Goal: Check status: Check status

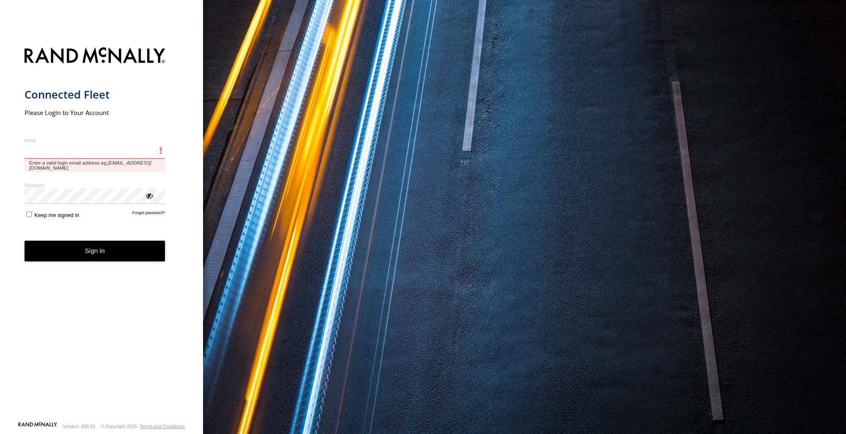
click at [104, 143] on input "Email" at bounding box center [95, 150] width 141 height 15
paste input "**********"
type input "**********"
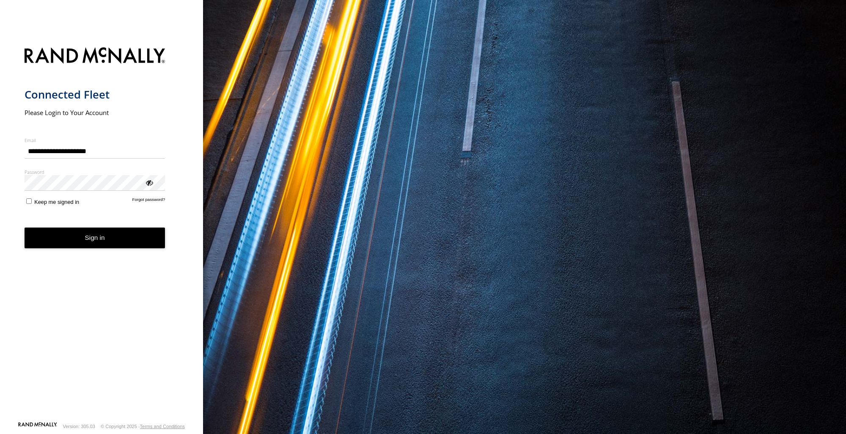
click at [95, 228] on button "Sign in" at bounding box center [95, 238] width 141 height 21
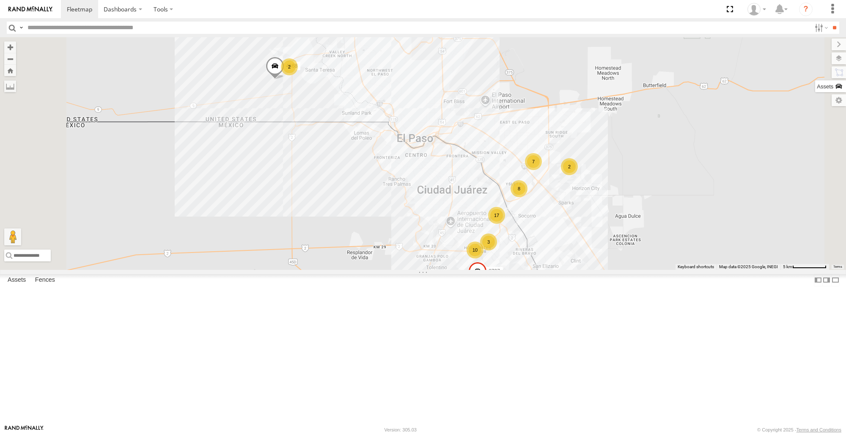
click at [839, 90] on label at bounding box center [830, 86] width 31 height 12
click at [0, 0] on div "442" at bounding box center [0, 0] width 0 height 0
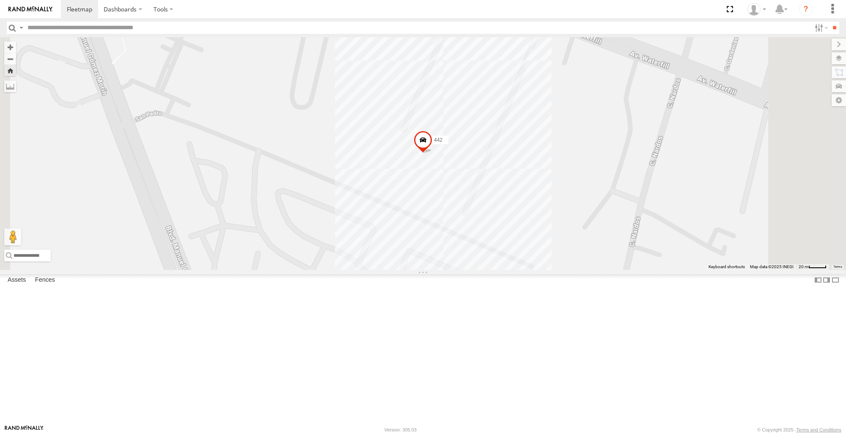
click at [432, 154] on span at bounding box center [423, 142] width 19 height 23
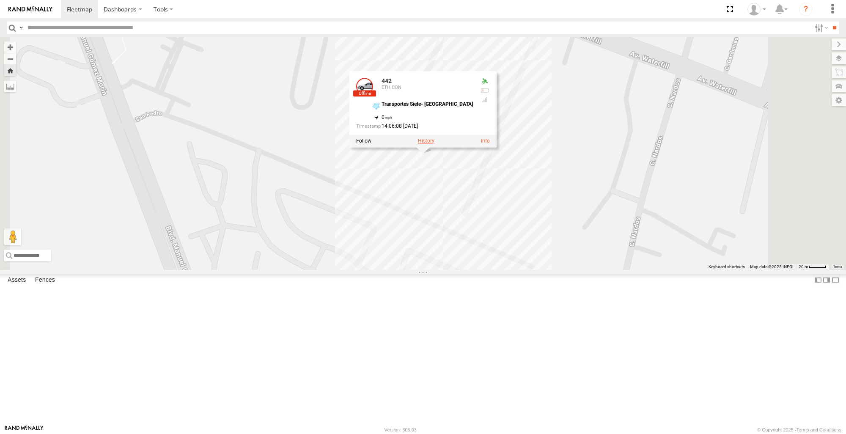
click at [434, 144] on label at bounding box center [426, 141] width 16 height 6
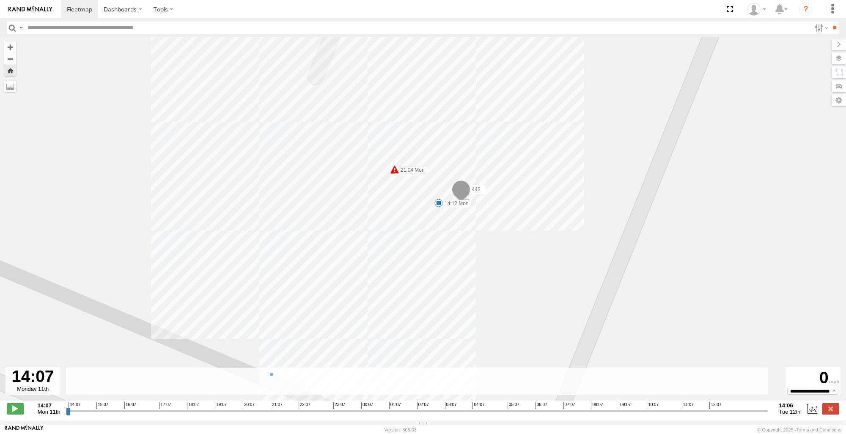
click at [0, 0] on div "3736" at bounding box center [0, 0] width 0 height 0
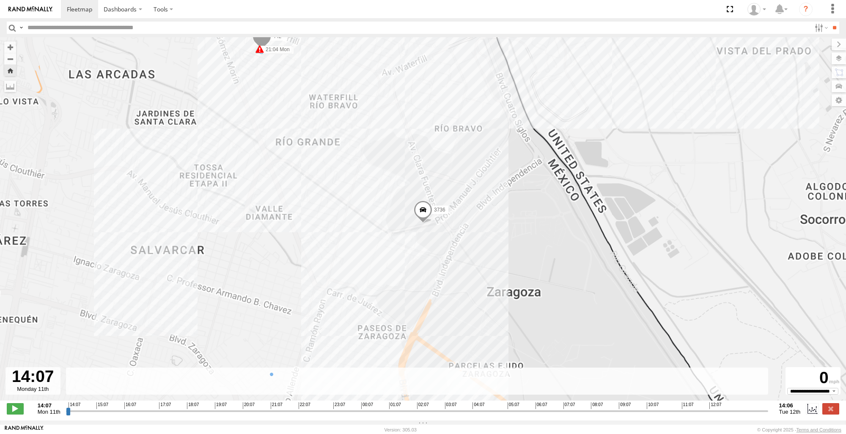
click at [0, 0] on div "3736" at bounding box center [0, 0] width 0 height 0
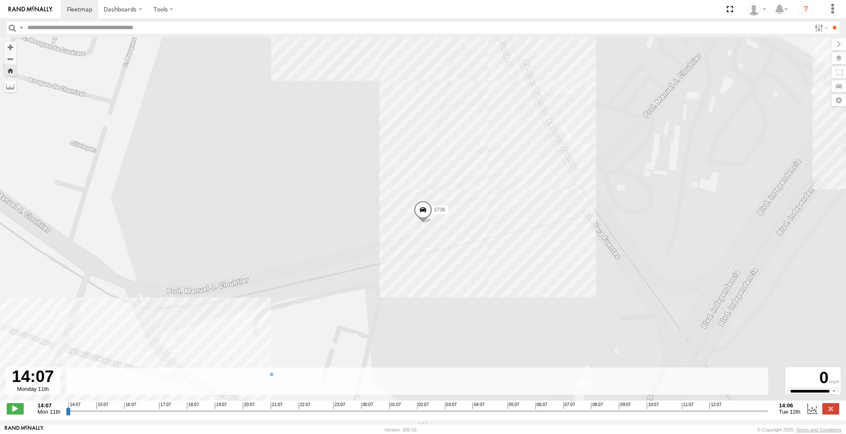
click at [423, 217] on span at bounding box center [423, 211] width 19 height 23
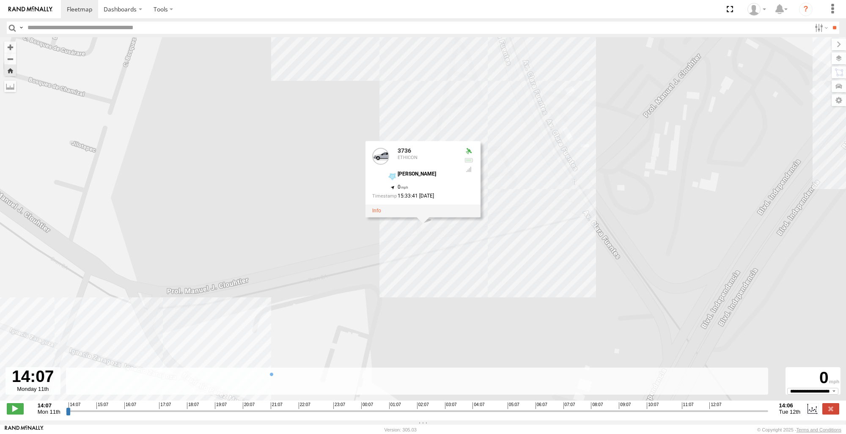
click at [0, 0] on div "ETHICON" at bounding box center [0, 0] width 0 height 0
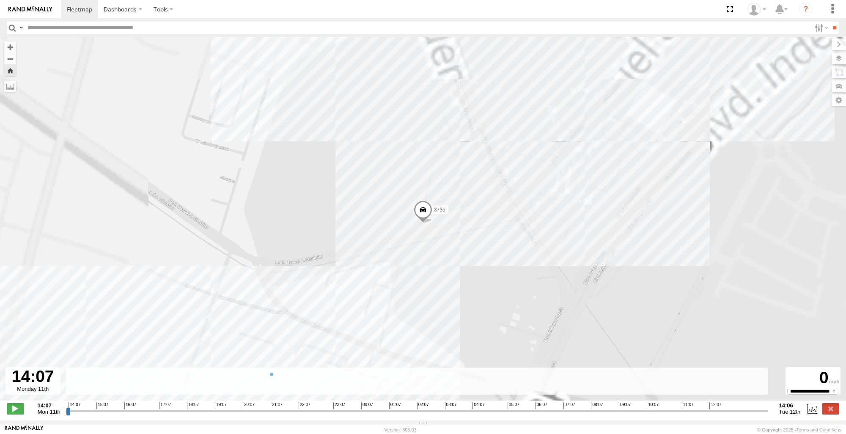
click at [0, 0] on div "ETHICON" at bounding box center [0, 0] width 0 height 0
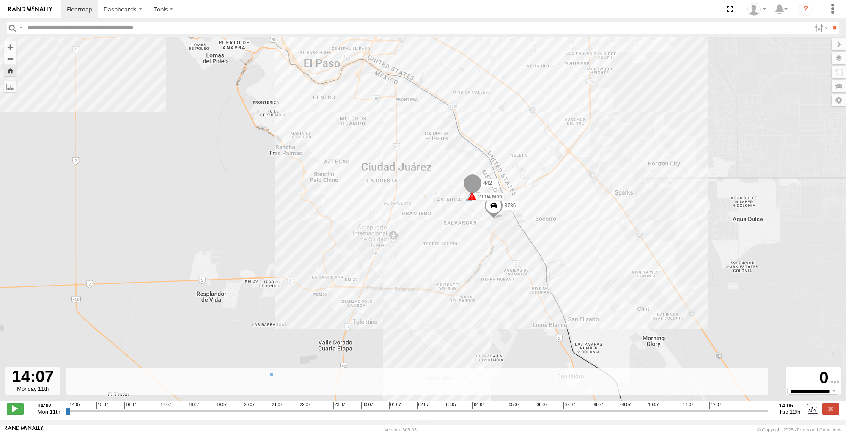
click at [0, 0] on div "JOHNSON CONTROLS" at bounding box center [0, 0] width 0 height 0
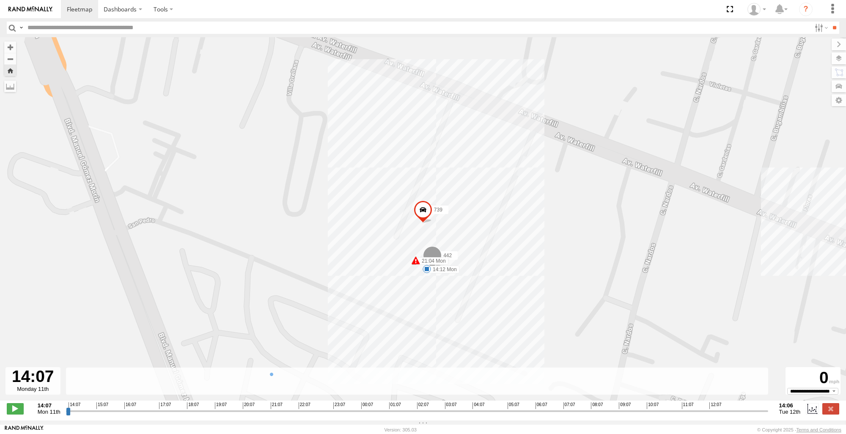
click at [426, 214] on span at bounding box center [423, 212] width 19 height 23
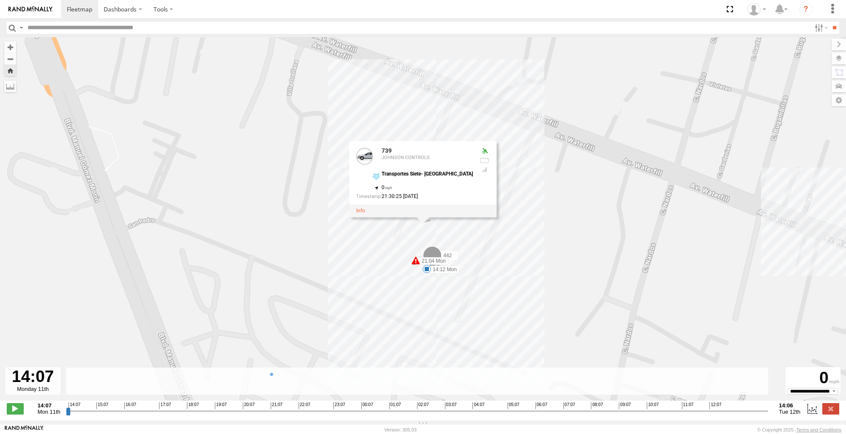
click at [0, 0] on div "8737" at bounding box center [0, 0] width 0 height 0
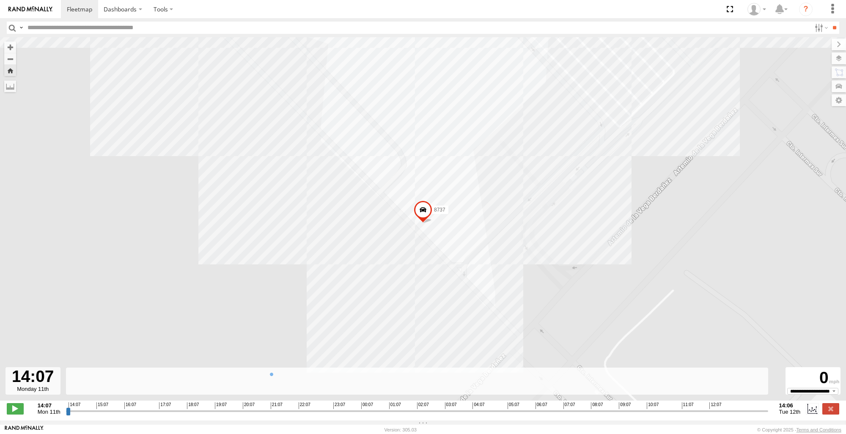
click at [0, 0] on div "739" at bounding box center [0, 0] width 0 height 0
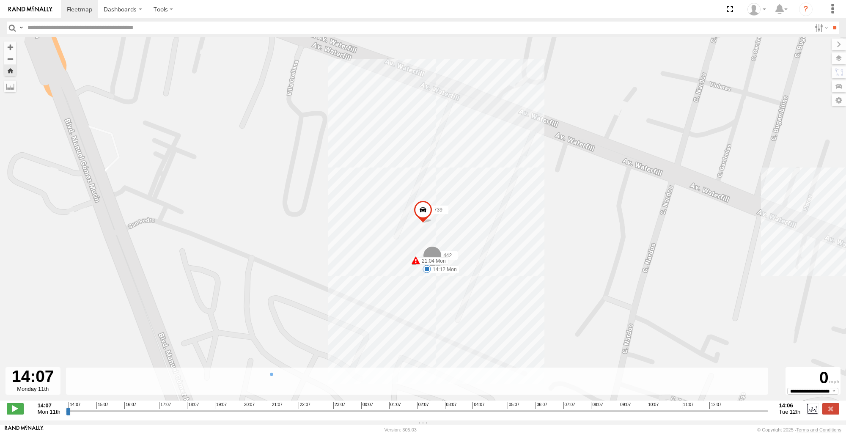
click at [0, 0] on div "[PERSON_NAME]" at bounding box center [0, 0] width 0 height 0
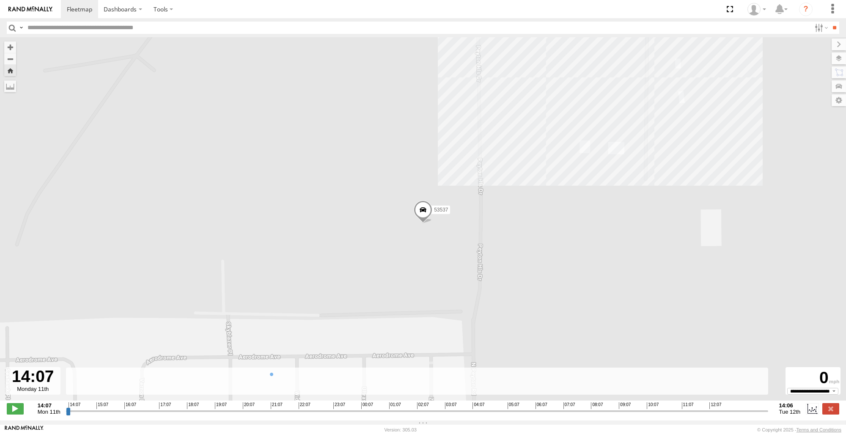
click at [0, 0] on div "ETHICON" at bounding box center [0, 0] width 0 height 0
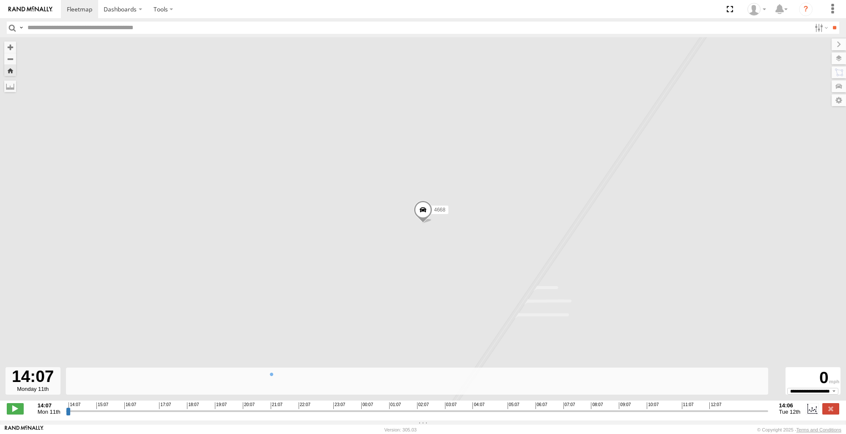
click at [425, 219] on span at bounding box center [423, 211] width 19 height 23
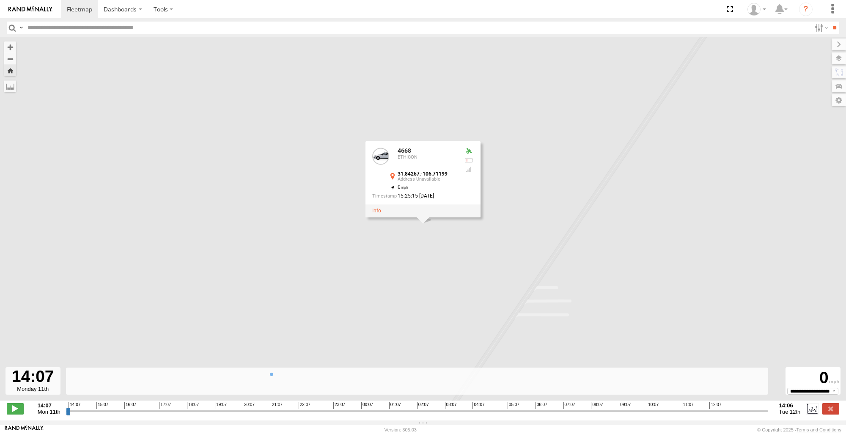
click at [574, 244] on div "442 14:12 Mon 21:04 Mon 21:04 Mon 21:04 Mon 21:04 Mon 21:06 Mon 4668 4668 ETHIC…" at bounding box center [423, 223] width 846 height 372
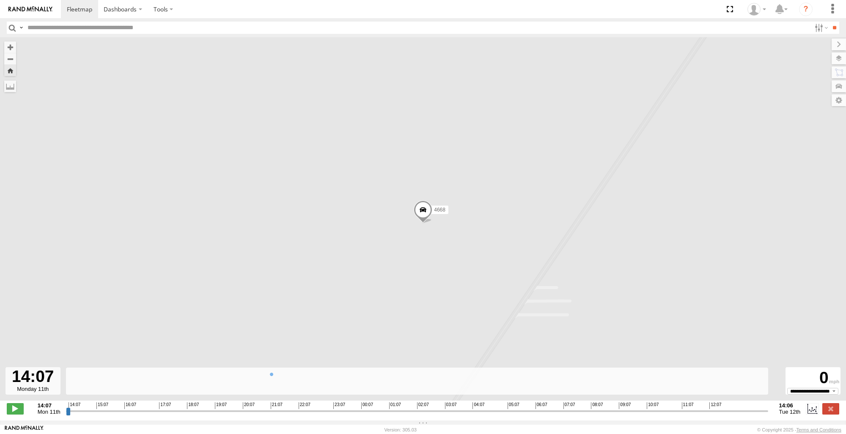
click at [0, 0] on div "ETHICON" at bounding box center [0, 0] width 0 height 0
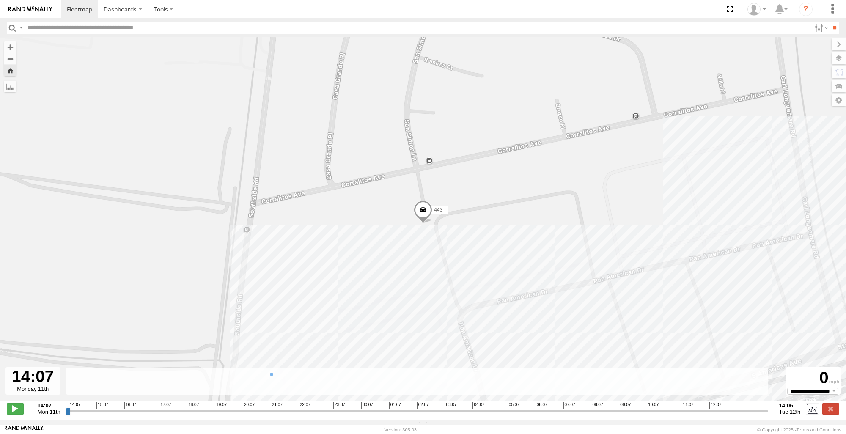
click at [424, 215] on span at bounding box center [423, 211] width 19 height 23
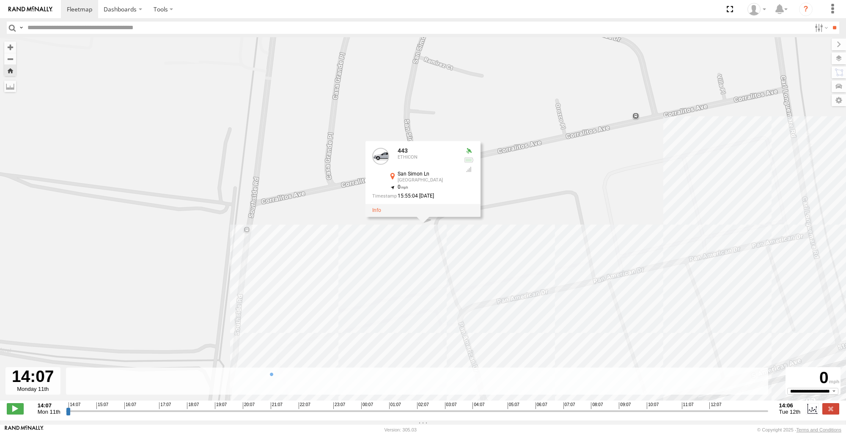
click at [0, 0] on div "3736 ETHICON" at bounding box center [0, 0] width 0 height 0
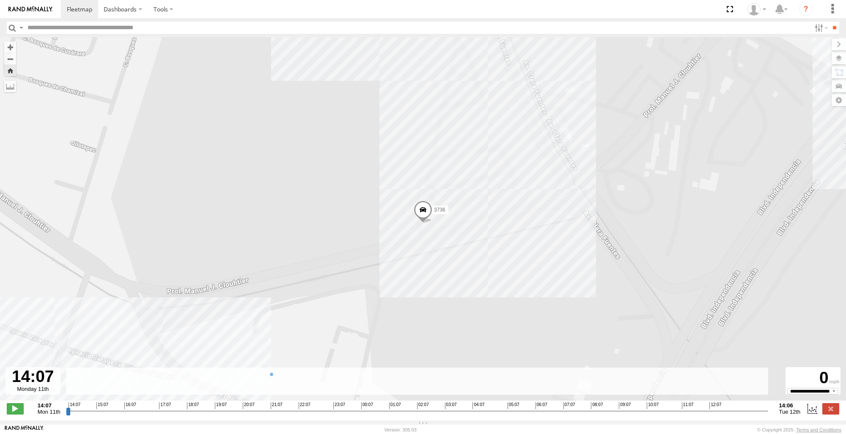
click at [420, 219] on span at bounding box center [423, 211] width 19 height 23
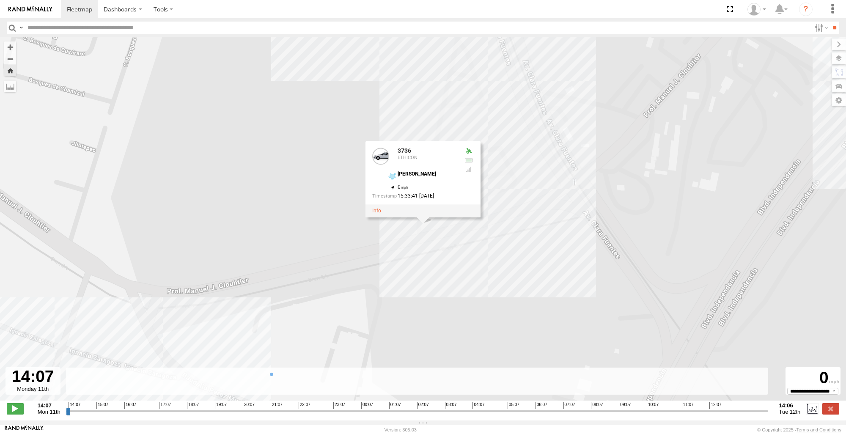
click at [0, 0] on div "ETHICON" at bounding box center [0, 0] width 0 height 0
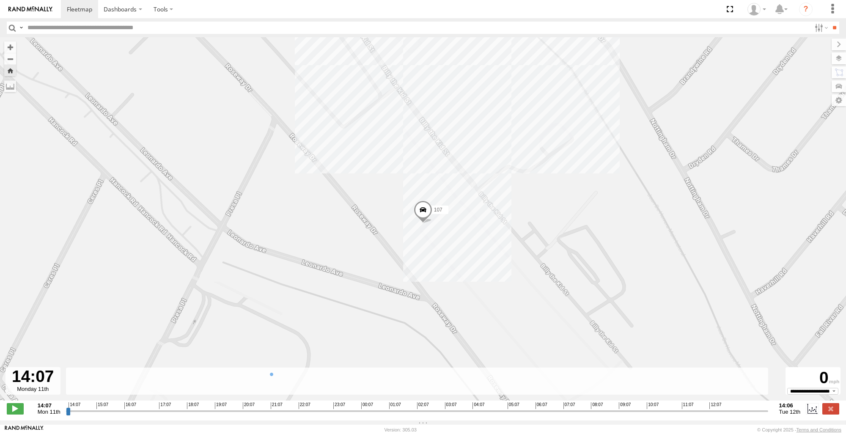
click at [425, 222] on span at bounding box center [423, 212] width 19 height 23
drag, startPoint x: 386, startPoint y: 246, endPoint x: 321, endPoint y: 250, distance: 65.3
click at [386, 246] on div "442 14:12 Mon 21:04 Mon 21:04 Mon 21:04 Mon 21:04 Mon 21:06 Mon 107 107 [GEOGRA…" at bounding box center [423, 223] width 846 height 372
click at [12, 73] on button "Zoom Home" at bounding box center [10, 70] width 12 height 11
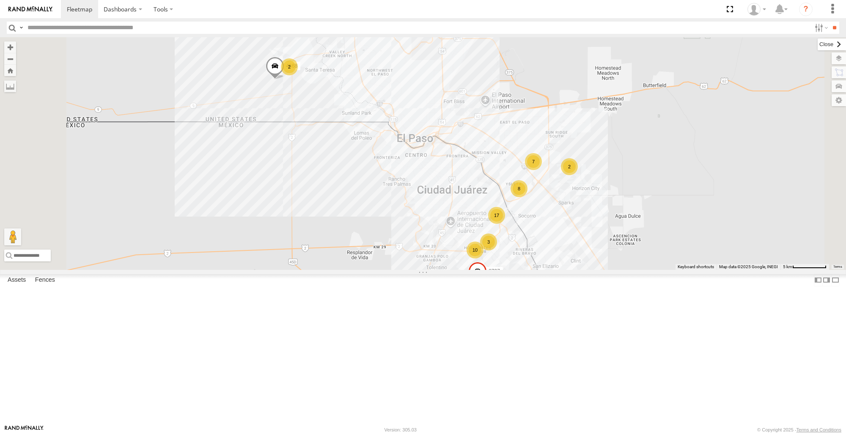
click at [817, 41] on label at bounding box center [831, 44] width 28 height 12
click at [0, 0] on span at bounding box center [0, 0] width 0 height 0
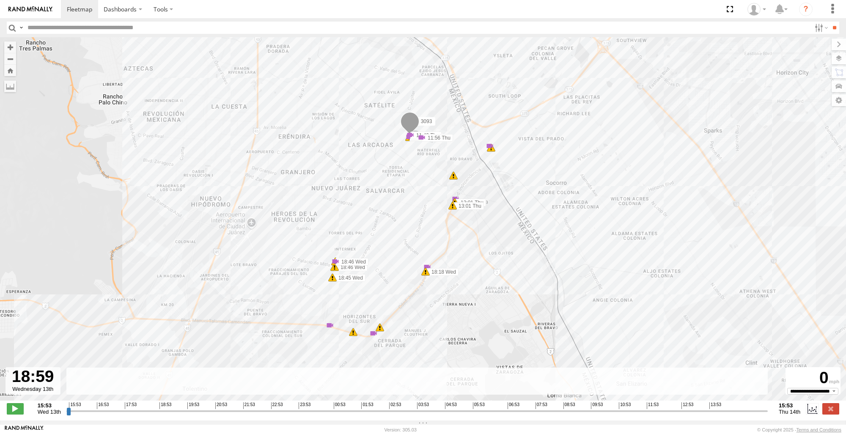
drag, startPoint x: 68, startPoint y: 418, endPoint x: 158, endPoint y: 306, distance: 143.7
click at [158, 407] on input "range" at bounding box center [416, 411] width 701 height 8
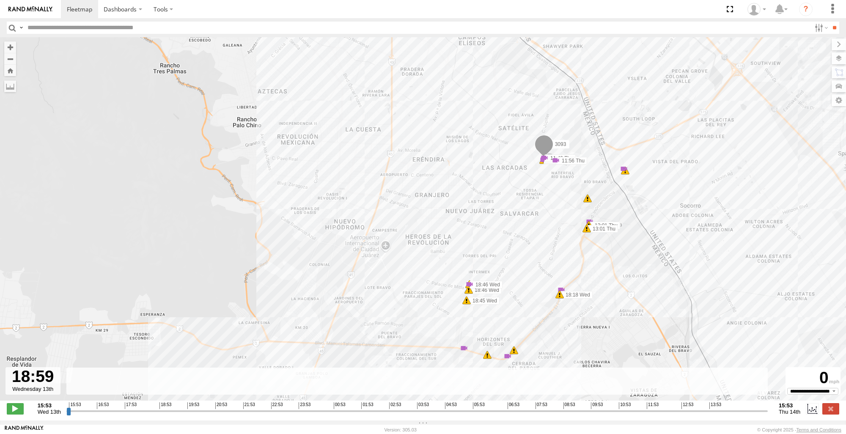
drag, startPoint x: 407, startPoint y: 128, endPoint x: 542, endPoint y: 151, distance: 136.8
click at [542, 151] on span at bounding box center [544, 146] width 19 height 23
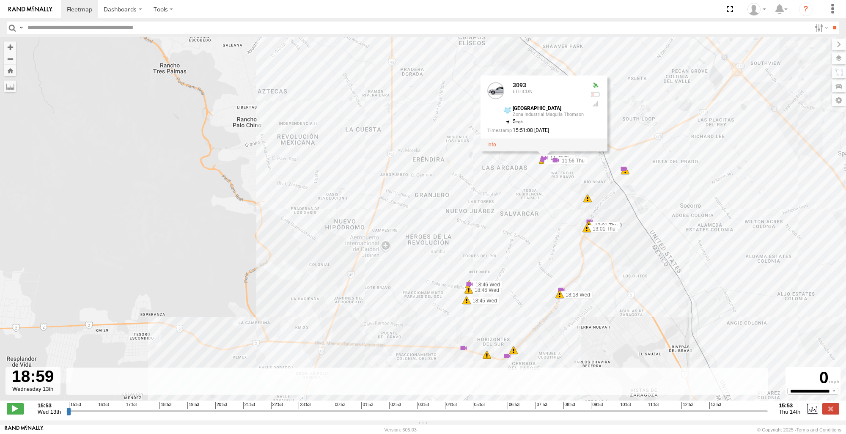
click at [629, 300] on div "3093 7 18:18 Wed 11 18:45 Wed 18:46 Wed 18:46 Wed 7 17 13:01 Thu 13:01 Thu 9 13…" at bounding box center [423, 223] width 846 height 372
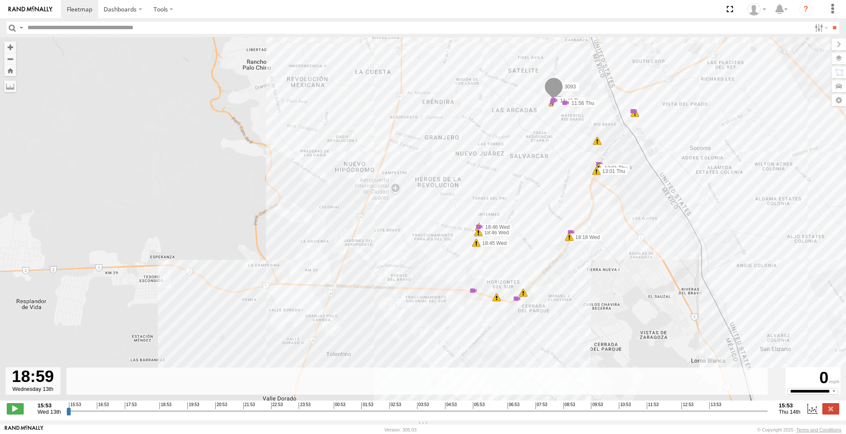
drag, startPoint x: 665, startPoint y: 193, endPoint x: 673, endPoint y: 137, distance: 56.0
click at [673, 137] on div "3093 18:18 Wed 18:45 Wed 18:46 Wed 18:46 Wed 13:01 Thu 13:01 Thu 18:46 Wed 19:0…" at bounding box center [423, 223] width 846 height 372
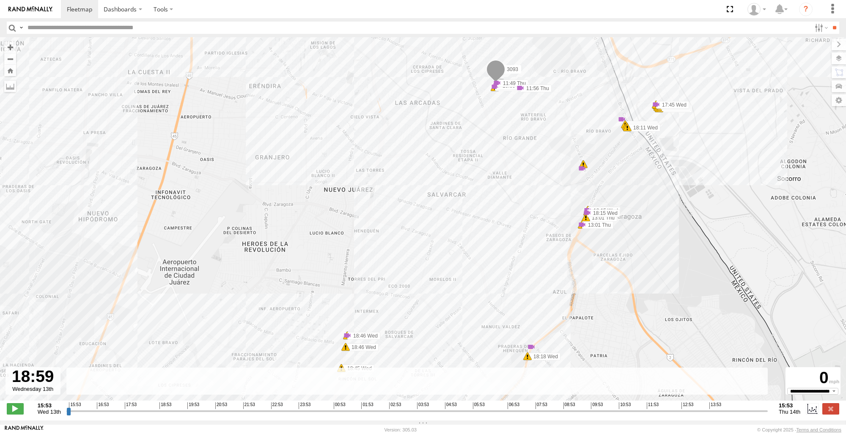
drag, startPoint x: 648, startPoint y: 170, endPoint x: 702, endPoint y: 203, distance: 62.8
click at [702, 203] on div "3093 18:18 Wed 18:45 Wed 18:46 Wed 18:46 Wed 13:01 Thu 13:01 Thu 18:46 Wed 19:0…" at bounding box center [423, 223] width 846 height 372
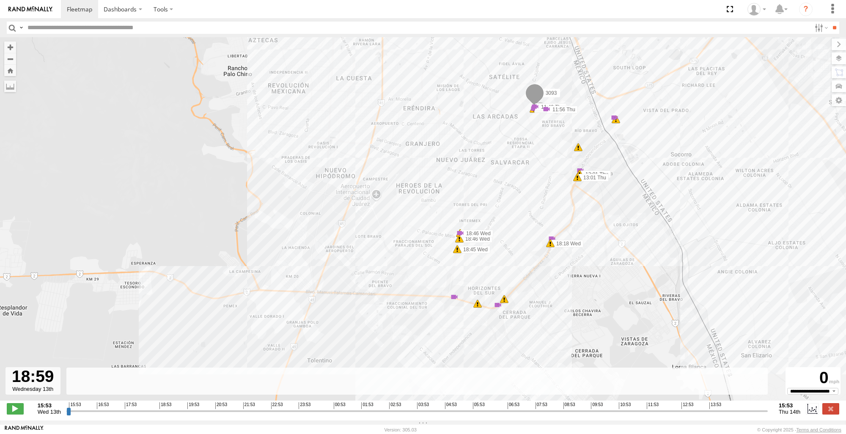
drag, startPoint x: 700, startPoint y: 194, endPoint x: 634, endPoint y: 157, distance: 75.0
click at [634, 157] on div "3093 18:18 Wed 18:45 Wed 18:46 Wed 18:46 Wed 13:01 Thu 13:01 Thu 18:46 Wed 19:0…" at bounding box center [423, 223] width 846 height 372
click at [121, 173] on div "3093 18:18 Wed 18:45 Wed 18:46 Wed 18:46 Wed 13:01 Thu 13:01 Thu 18:46 Wed 19:0…" at bounding box center [423, 223] width 846 height 372
click at [15, 70] on button "Zoom Home" at bounding box center [10, 70] width 12 height 11
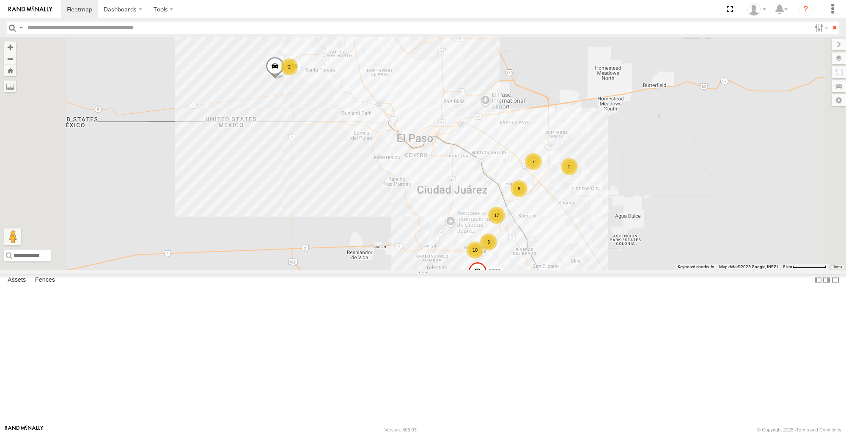
click at [0, 0] on span at bounding box center [0, 0] width 0 height 0
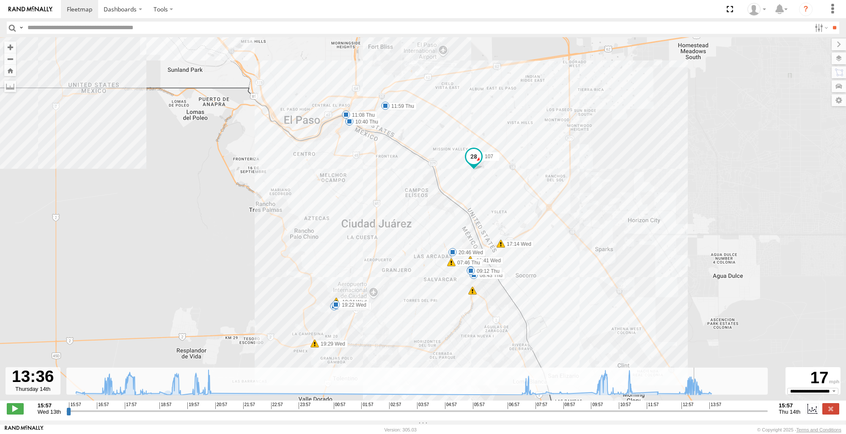
drag, startPoint x: 67, startPoint y: 416, endPoint x: 697, endPoint y: 424, distance: 629.8
type input "**********"
click at [697, 415] on input "range" at bounding box center [416, 411] width 701 height 8
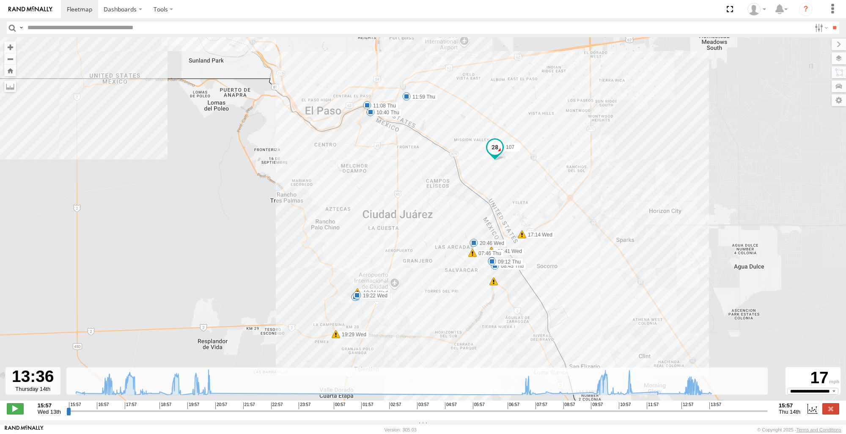
drag, startPoint x: 688, startPoint y: 296, endPoint x: 709, endPoint y: 285, distance: 24.0
click at [709, 285] on div "107 18:08 Wed 18:23 Wed 19:01 Wed 19:17 Wed 19:22 Wed 19:24 Wed 19:29 Wed 20:46…" at bounding box center [423, 223] width 846 height 372
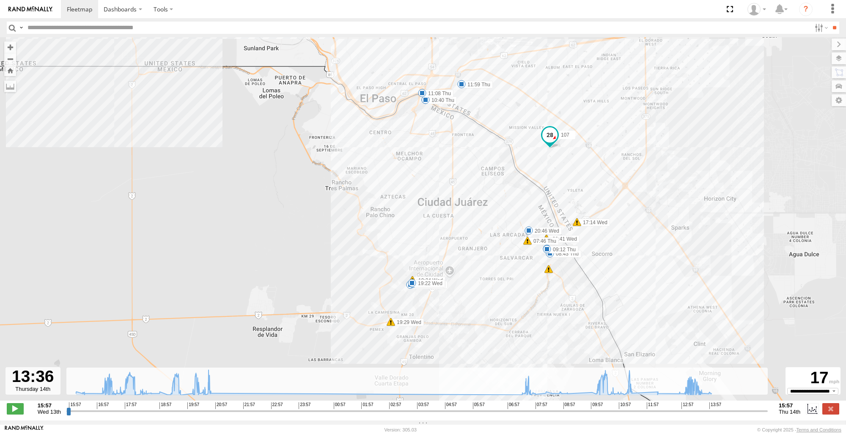
drag, startPoint x: 564, startPoint y: 249, endPoint x: 678, endPoint y: 251, distance: 114.6
click at [678, 251] on div "107 18:08 Wed 18:23 Wed 19:01 Wed 19:17 Wed 19:22 Wed 19:24 Wed 19:29 Wed 20:46…" at bounding box center [423, 223] width 846 height 372
